Goal: Information Seeking & Learning: Find specific fact

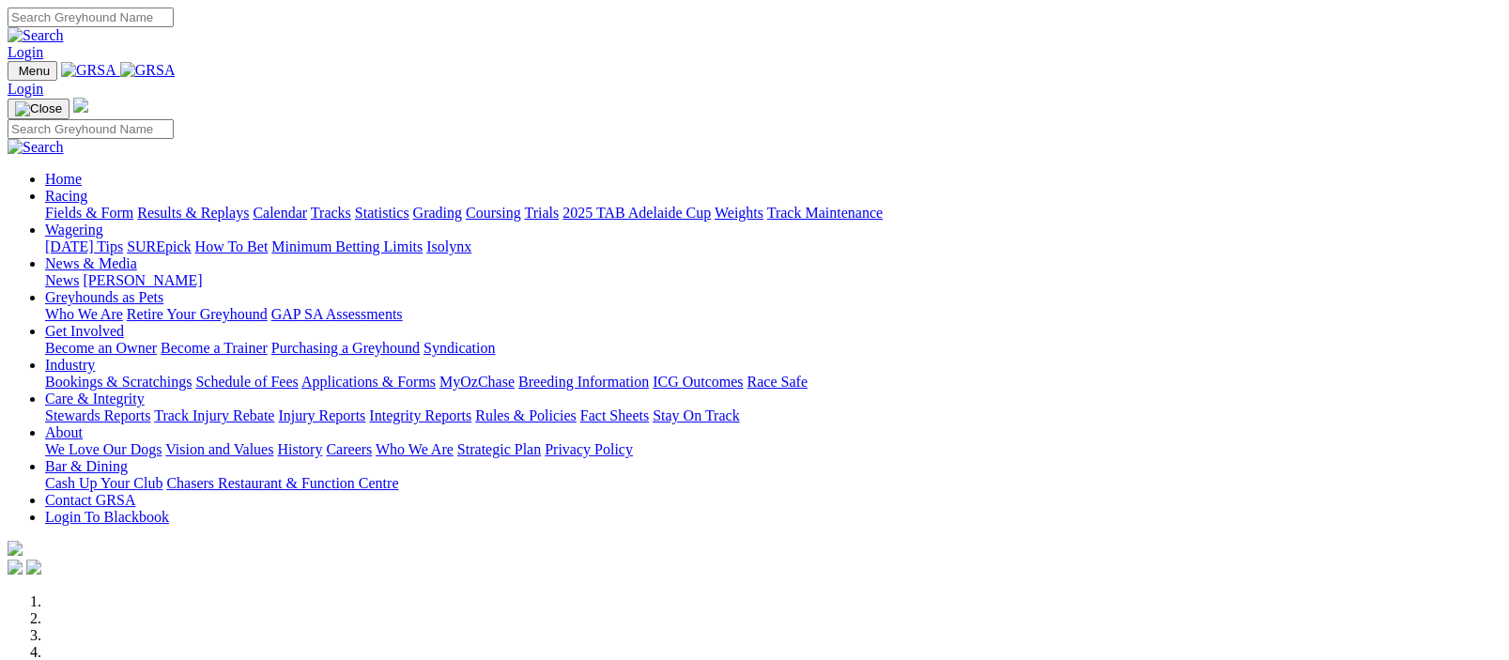
click at [231, 205] on link "Results & Replays" at bounding box center [193, 213] width 112 height 16
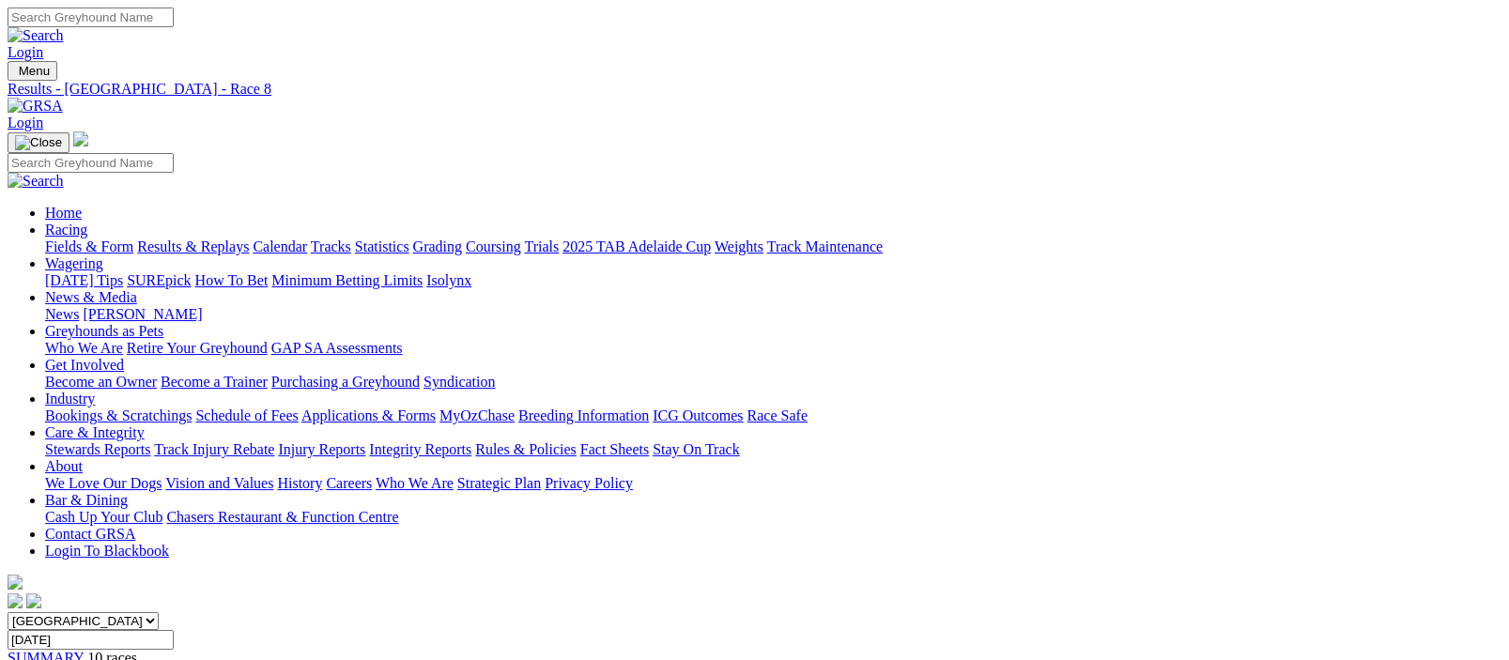
scroll to position [459, 0]
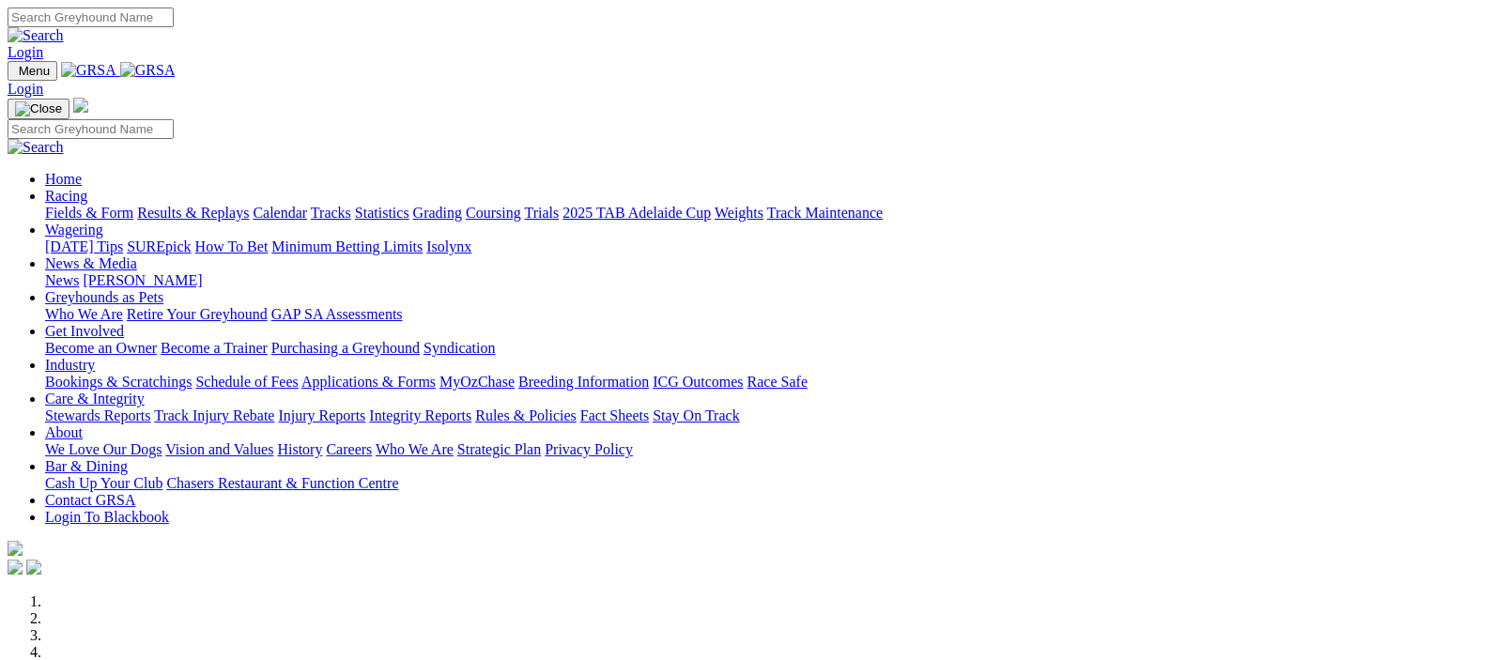
click at [87, 188] on link "Racing" at bounding box center [66, 196] width 42 height 16
click at [219, 205] on link "Results & Replays" at bounding box center [193, 213] width 112 height 16
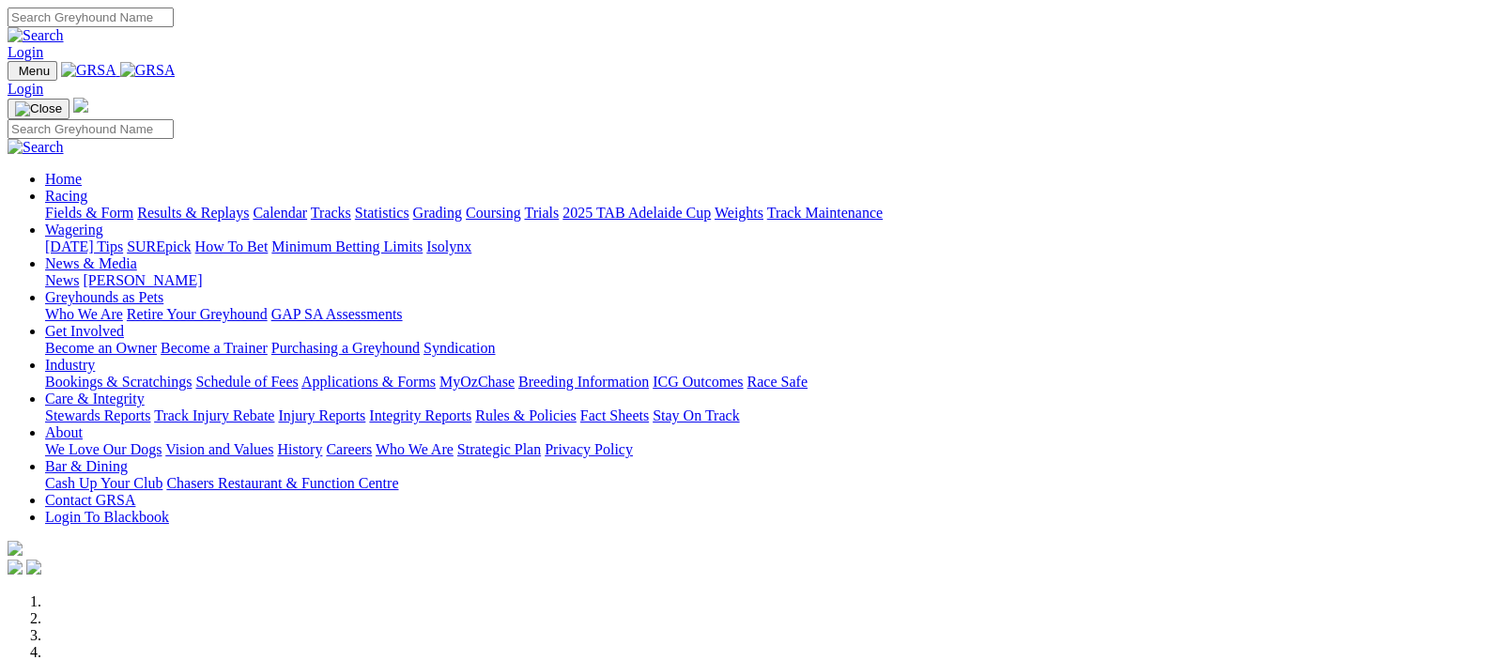
click at [176, 70] on img at bounding box center [147, 70] width 55 height 17
click at [87, 188] on link "Racing" at bounding box center [66, 196] width 42 height 16
click at [176, 69] on img at bounding box center [147, 70] width 55 height 17
click at [176, 66] on img at bounding box center [147, 70] width 55 height 17
click at [103, 222] on link "Wagering" at bounding box center [74, 230] width 58 height 16
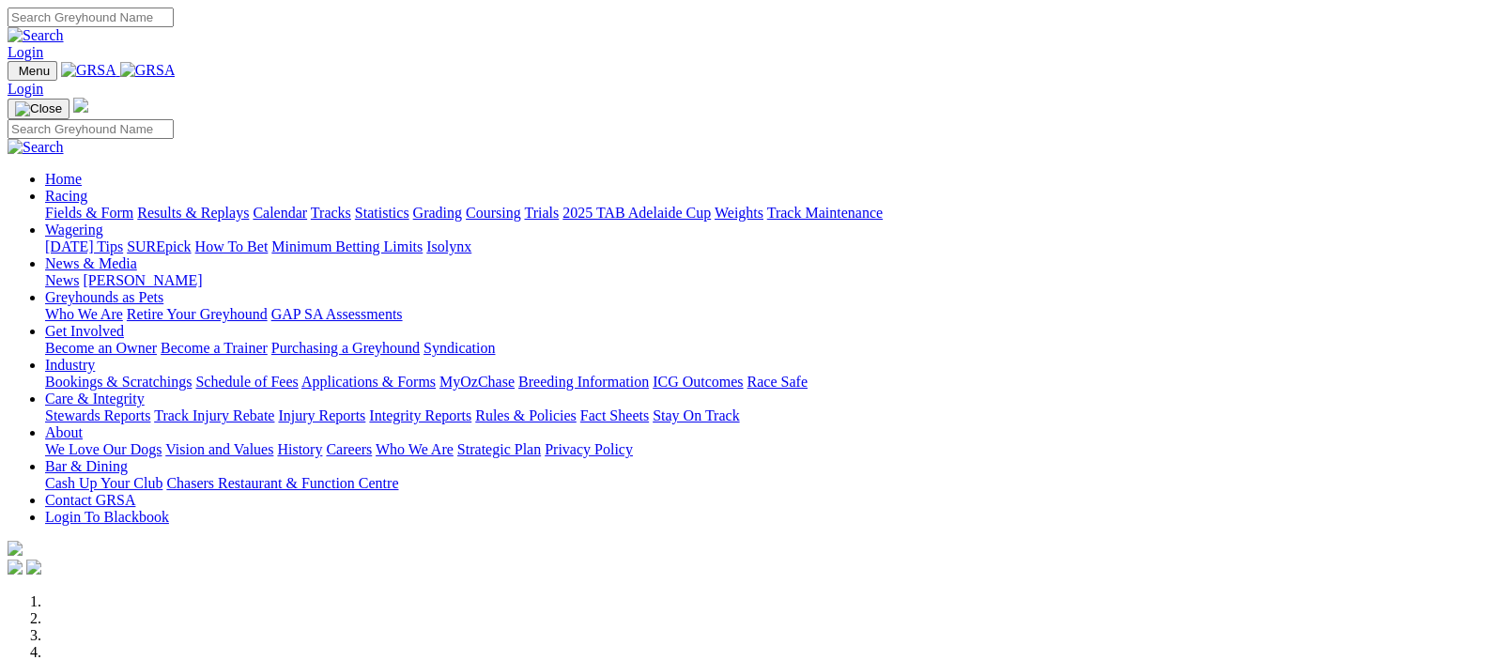
click at [103, 222] on link "Wagering" at bounding box center [74, 230] width 58 height 16
click at [123, 239] on link "[DATE] Tips" at bounding box center [84, 247] width 78 height 16
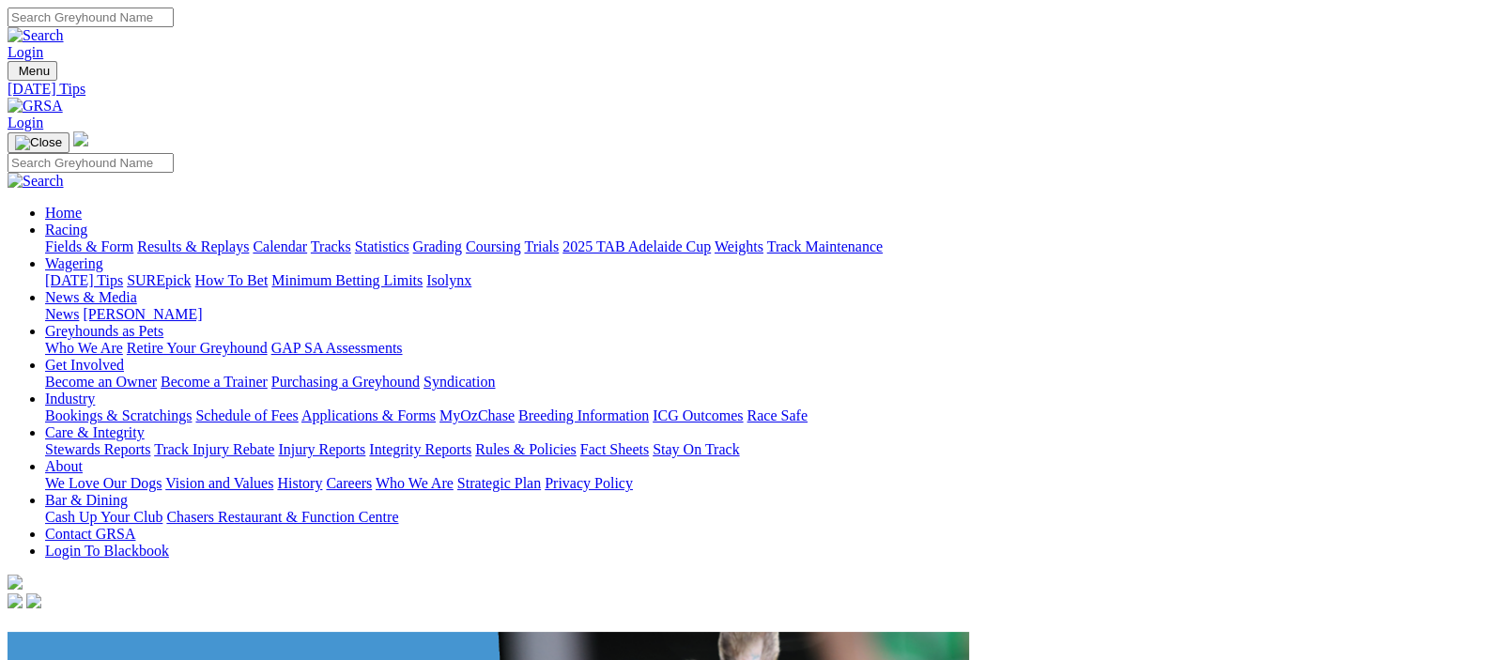
click at [87, 222] on link "Racing" at bounding box center [66, 230] width 42 height 16
